Goal: Information Seeking & Learning: Find specific fact

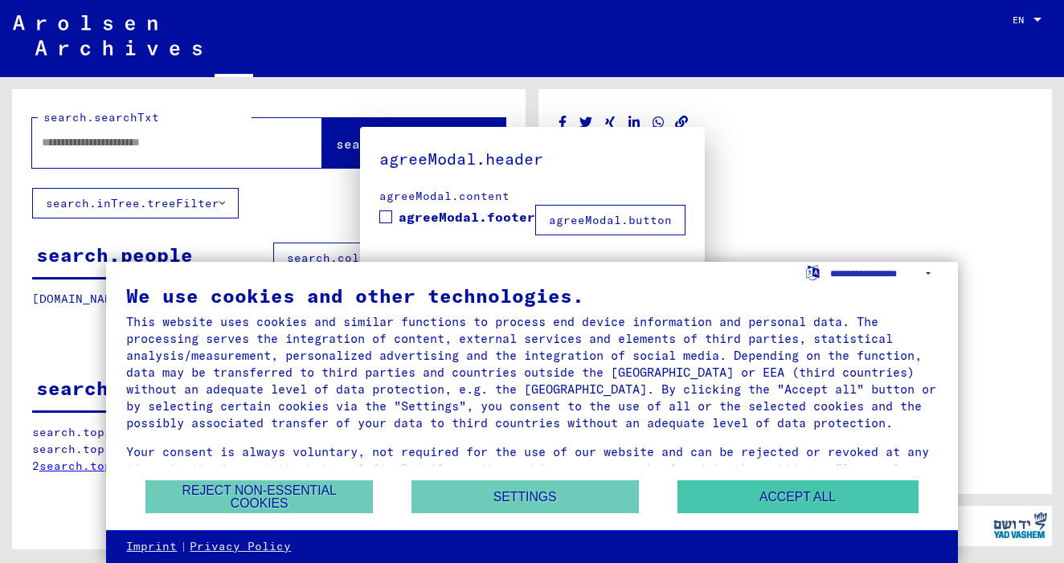
click at [761, 503] on button "Accept all" at bounding box center [797, 497] width 241 height 33
type input "*******"
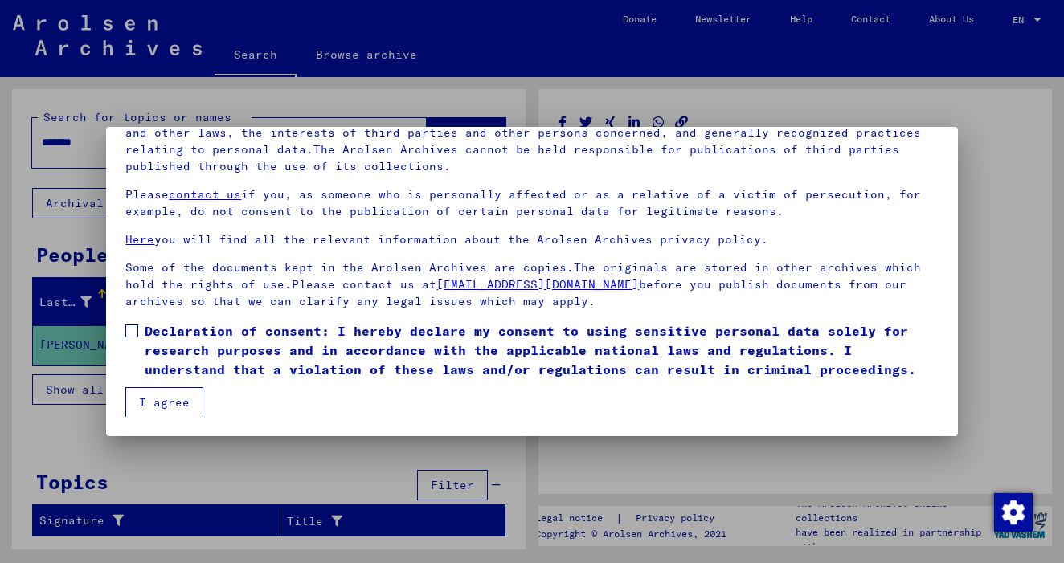
scroll to position [137, 0]
click at [128, 330] on span at bounding box center [131, 331] width 13 height 13
click at [147, 395] on button "I agree" at bounding box center [164, 402] width 78 height 31
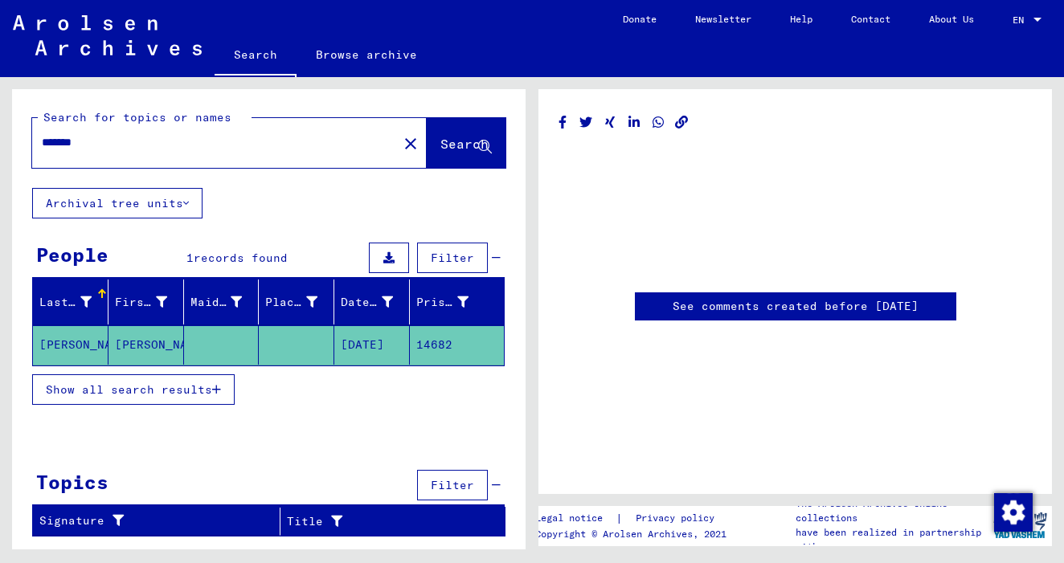
scroll to position [0, 0]
click at [140, 391] on span "Show all search results" at bounding box center [129, 390] width 166 height 14
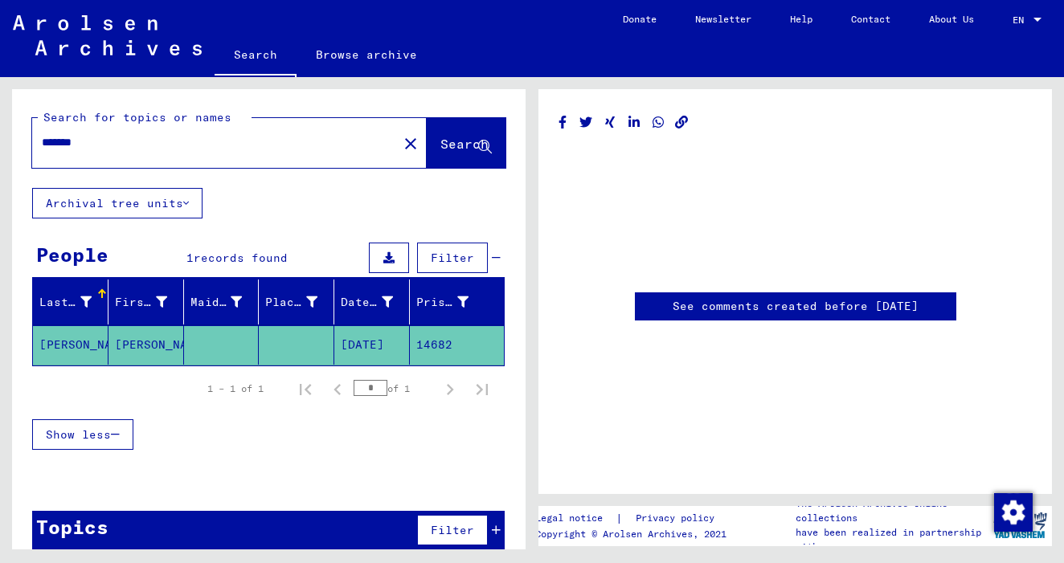
click at [139, 342] on mat-cell "[PERSON_NAME]" at bounding box center [146, 344] width 76 height 39
click at [432, 348] on mat-cell "14682" at bounding box center [457, 344] width 94 height 39
click at [777, 307] on link "See comments created before [DATE]" at bounding box center [796, 306] width 246 height 17
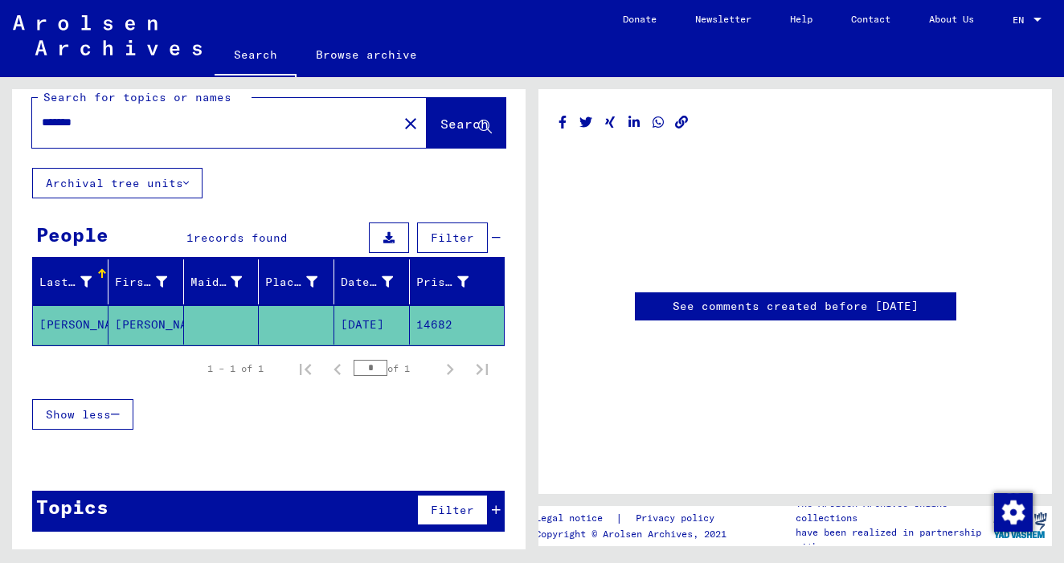
scroll to position [20, 0]
click at [67, 324] on mat-cell "[PERSON_NAME]" at bounding box center [71, 324] width 76 height 39
click at [145, 323] on mat-cell "[PERSON_NAME]" at bounding box center [146, 324] width 76 height 39
click at [373, 325] on mat-cell "[DATE]" at bounding box center [372, 324] width 76 height 39
click at [433, 325] on mat-cell "14682" at bounding box center [457, 324] width 94 height 39
